Goal: Task Accomplishment & Management: Use online tool/utility

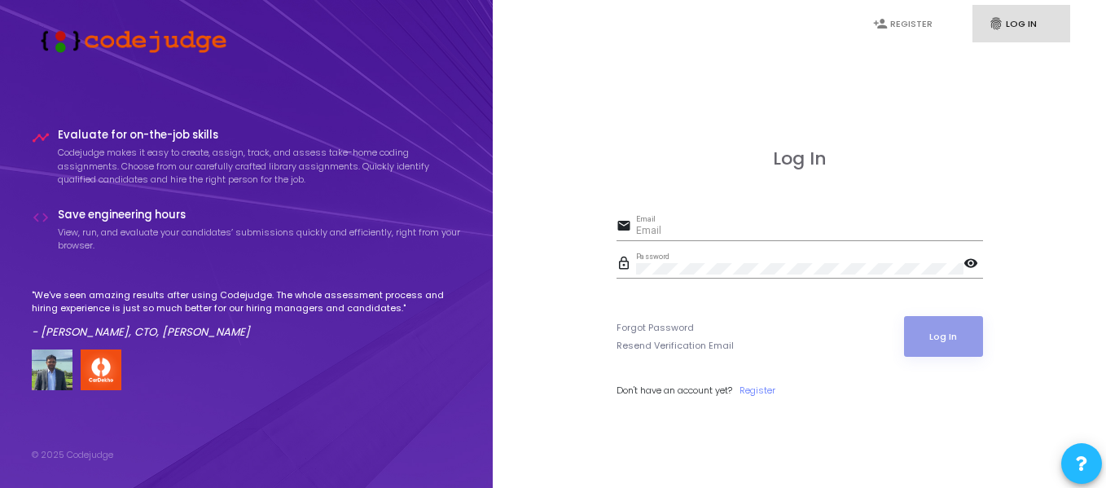
type input "[PERSON_NAME][EMAIL_ADDRESS][DOMAIN_NAME]"
click at [972, 261] on mat-icon "visibility" at bounding box center [973, 265] width 20 height 20
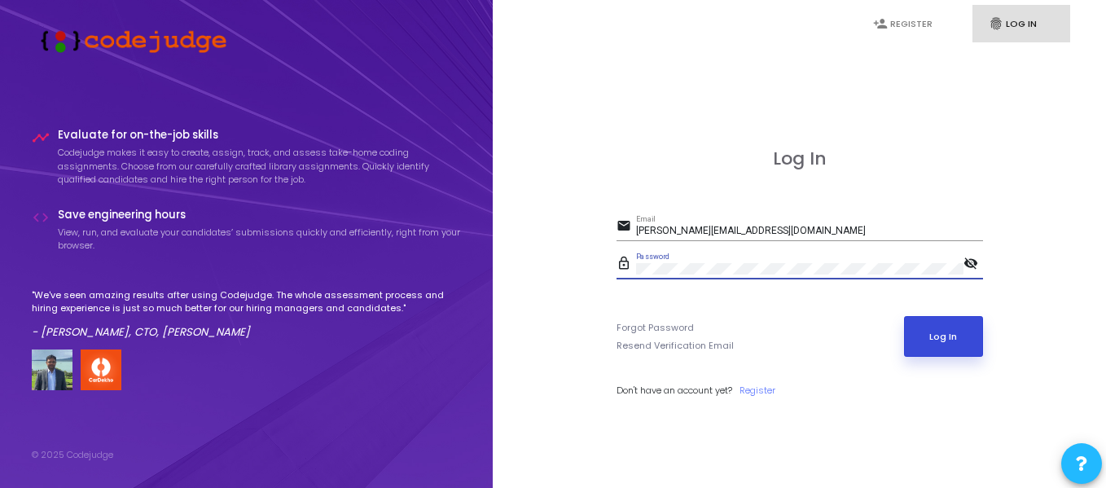
click at [945, 341] on button "Log In" at bounding box center [943, 336] width 79 height 41
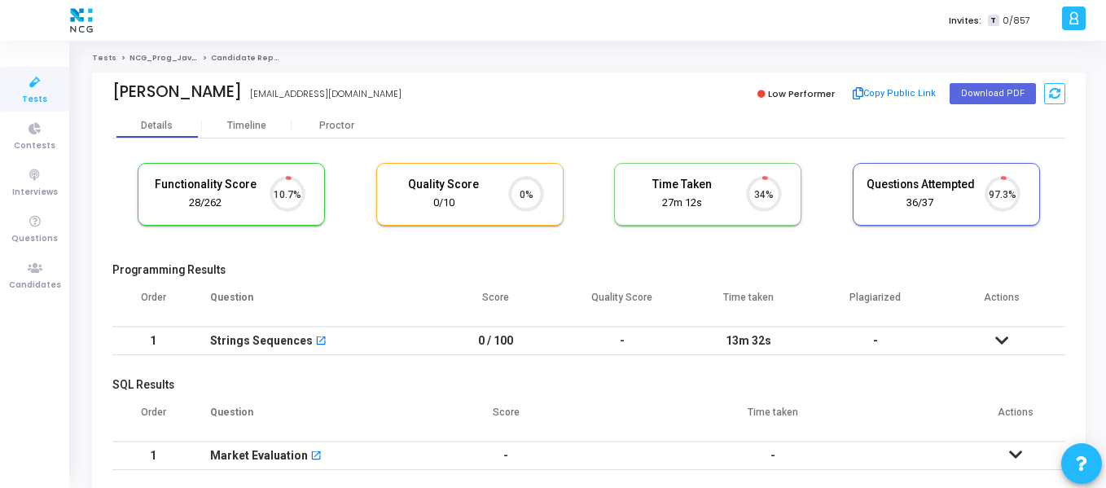
scroll to position [34, 42]
click at [44, 275] on icon at bounding box center [35, 268] width 34 height 20
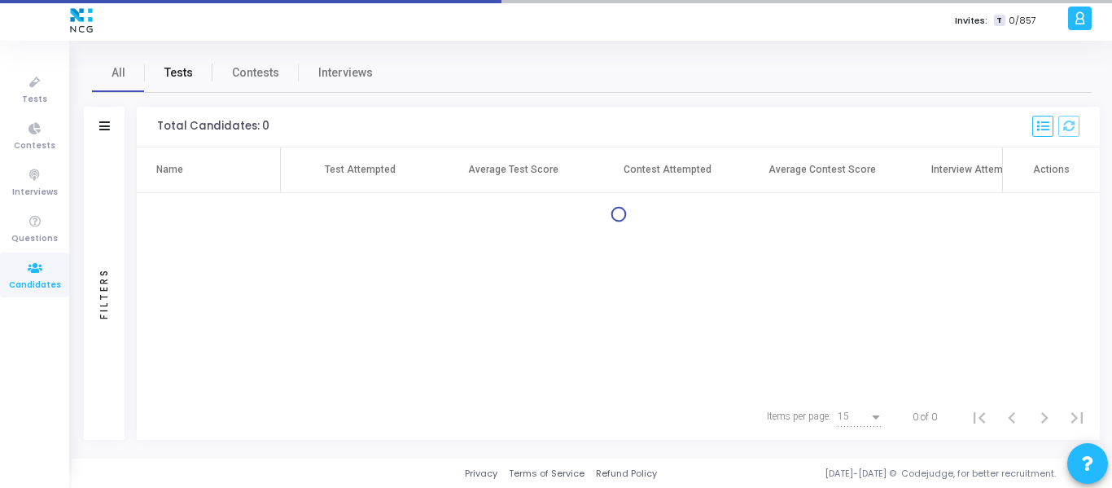
click at [181, 77] on span "Tests" at bounding box center [179, 72] width 29 height 17
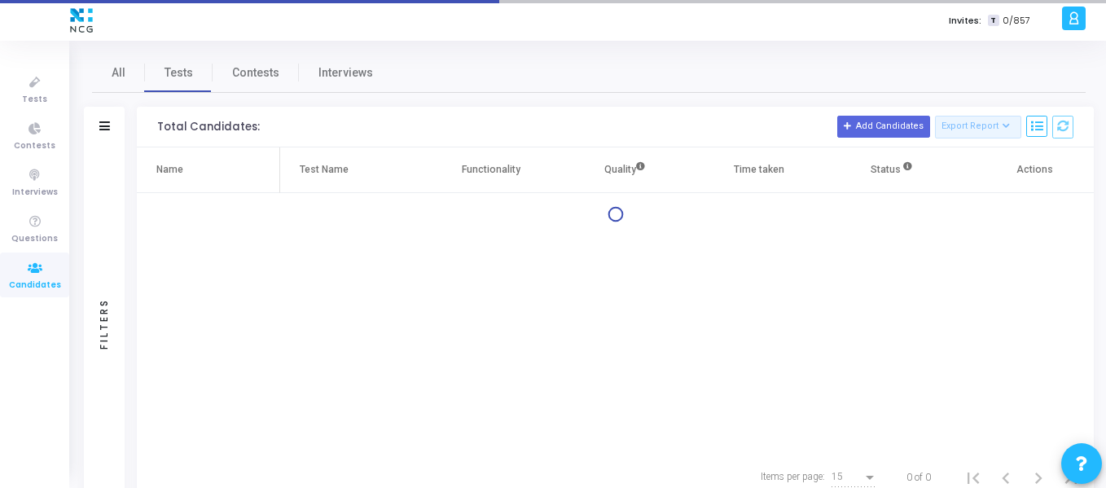
click at [94, 129] on div "Filters" at bounding box center [104, 127] width 41 height 41
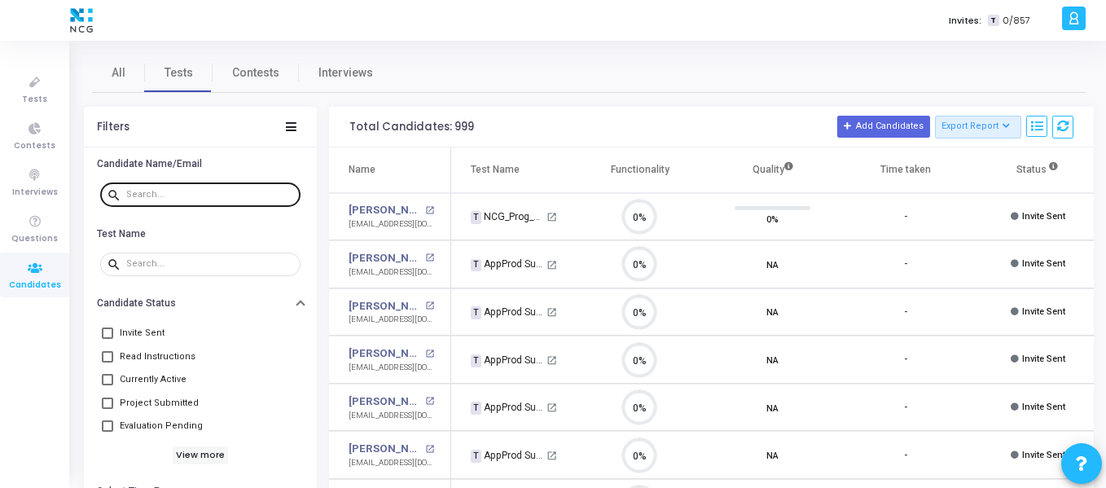
click at [151, 188] on div at bounding box center [210, 194] width 168 height 26
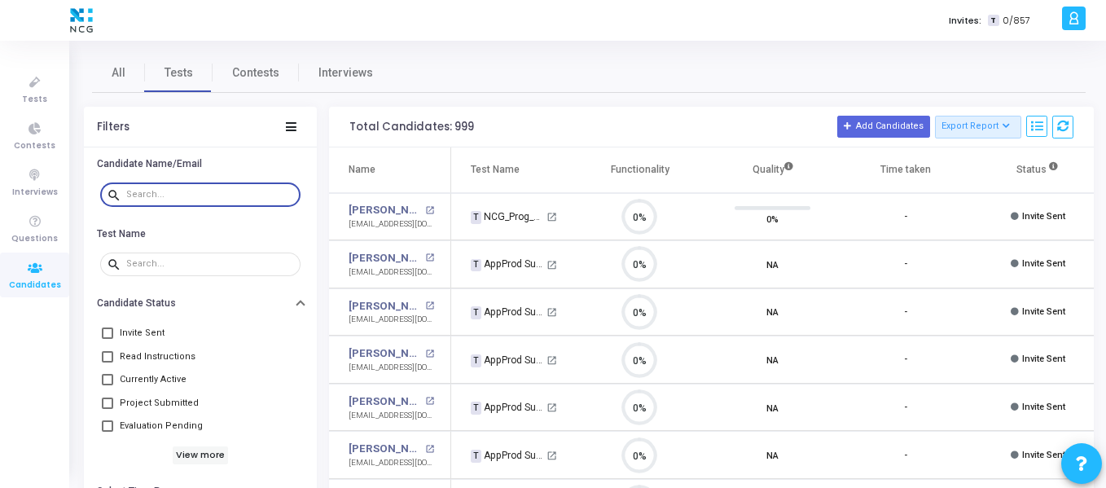
paste input "[EMAIL_ADDRESS][DOMAIN_NAME]"
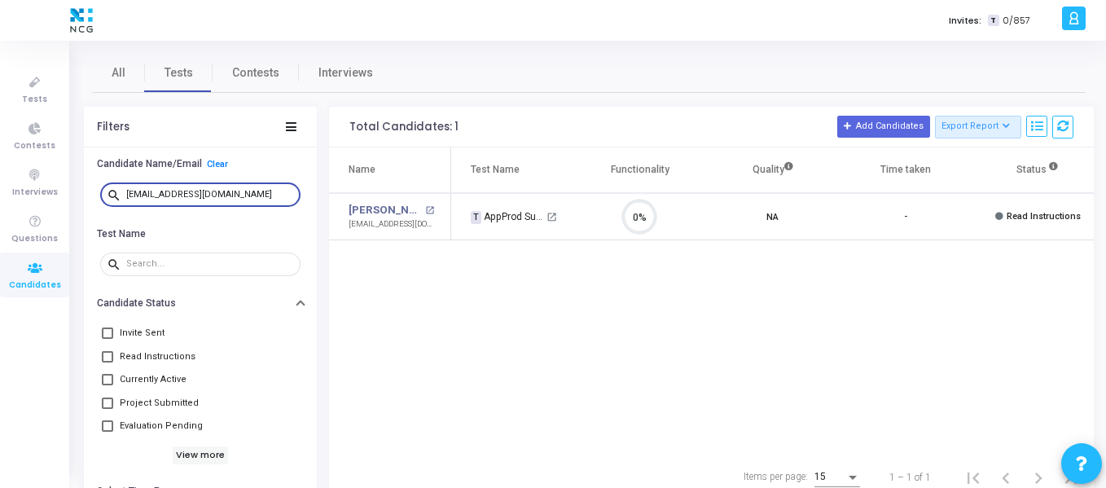
type input "[EMAIL_ADDRESS][DOMAIN_NAME]"
